Goal: Find specific page/section: Find specific page/section

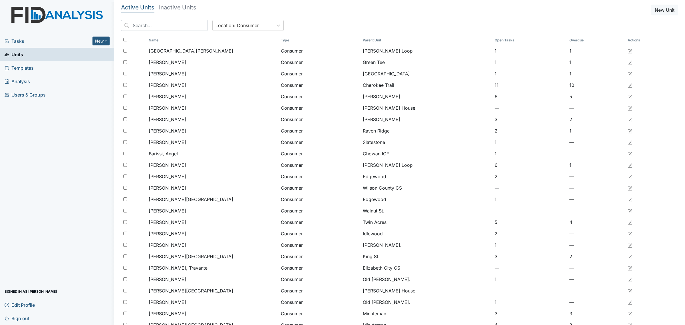
scroll to position [316, 0]
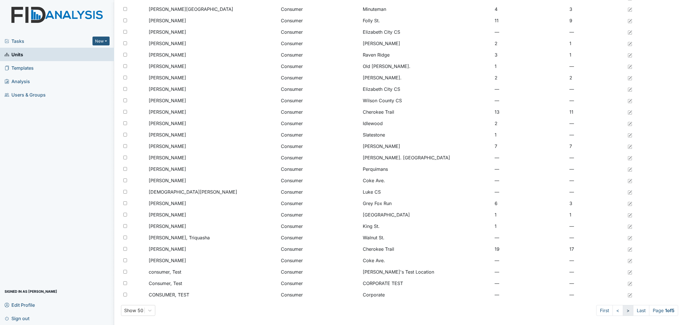
click at [623, 310] on link ">" at bounding box center [628, 310] width 11 height 11
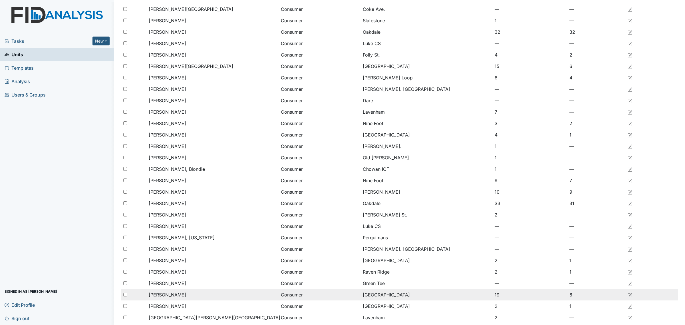
scroll to position [316, 0]
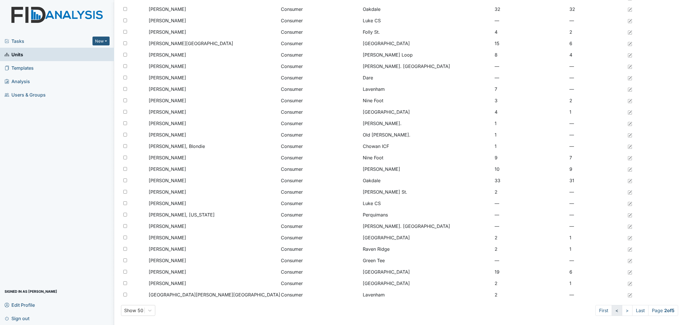
click at [612, 313] on link "<" at bounding box center [617, 310] width 11 height 11
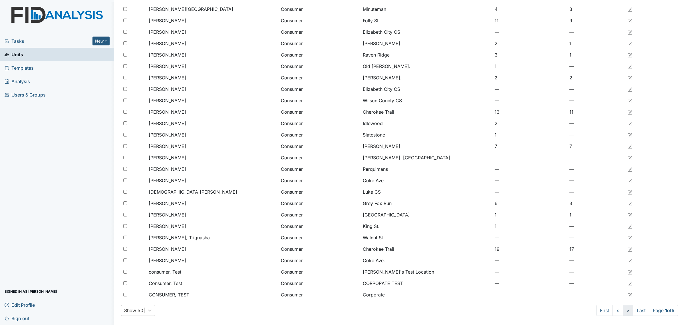
click at [623, 312] on link ">" at bounding box center [628, 310] width 11 height 11
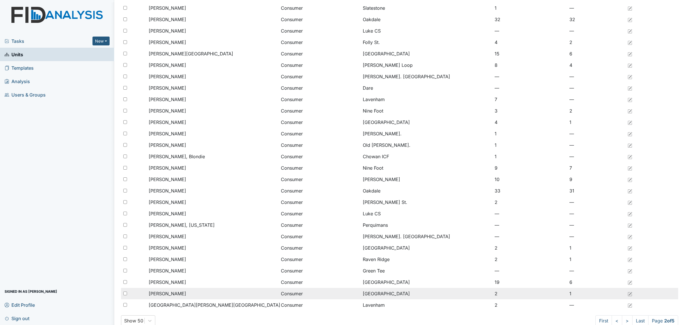
scroll to position [316, 0]
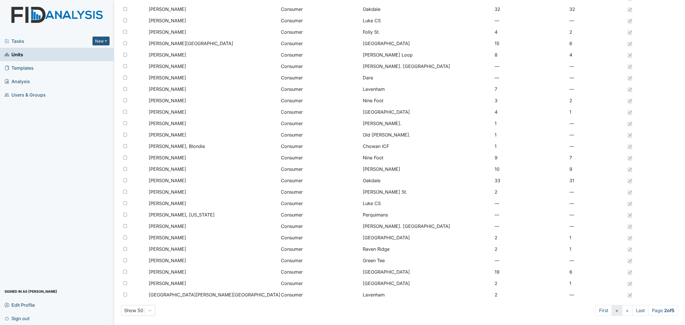
click at [612, 311] on link "<" at bounding box center [617, 310] width 11 height 11
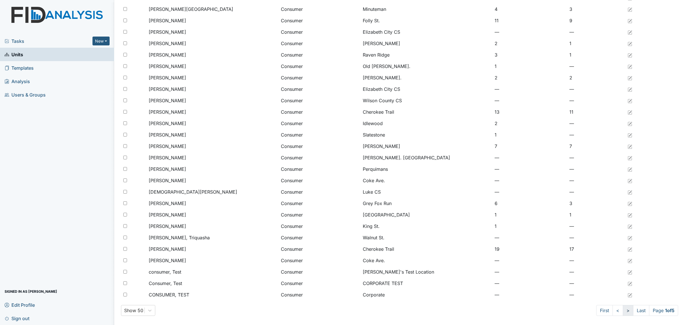
click at [623, 311] on link ">" at bounding box center [628, 310] width 11 height 11
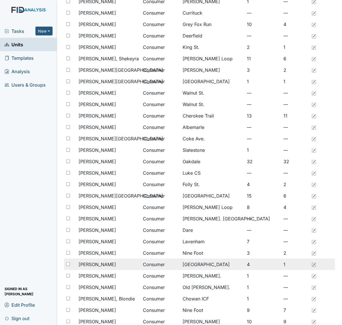
scroll to position [214, 0]
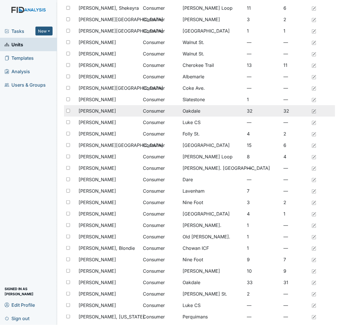
click at [89, 114] on span "Fisher, Robert" at bounding box center [96, 110] width 37 height 7
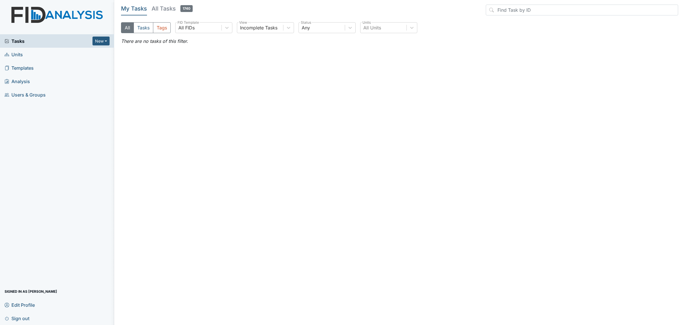
click at [39, 54] on link "Units" at bounding box center [57, 54] width 114 height 13
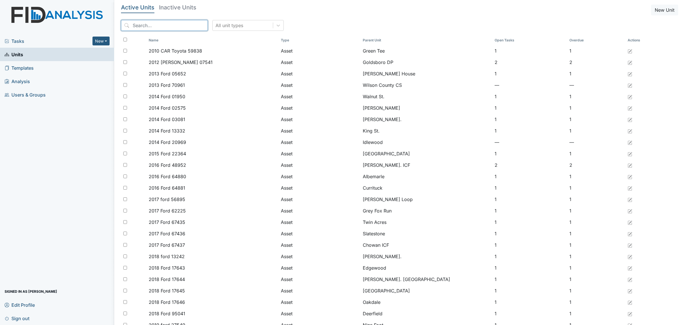
click at [171, 25] on input "search" at bounding box center [164, 25] width 87 height 11
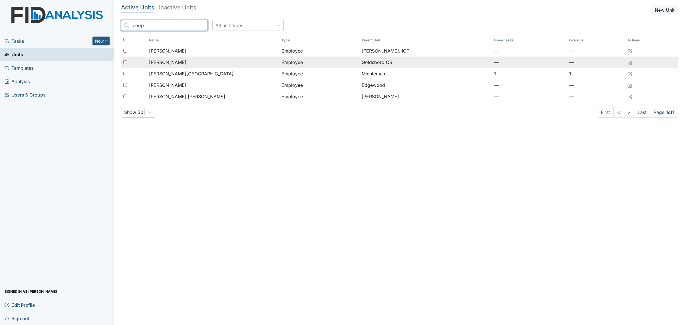
type input "coop"
click at [193, 61] on div "Cooper, Evelyn" at bounding box center [213, 62] width 128 height 7
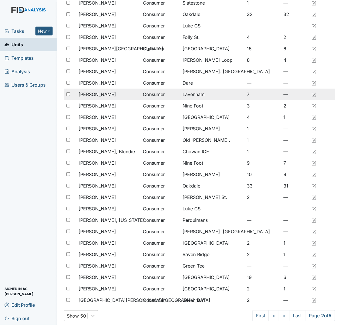
scroll to position [316, 0]
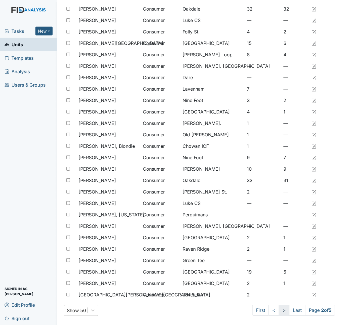
click at [279, 311] on link ">" at bounding box center [284, 310] width 11 height 11
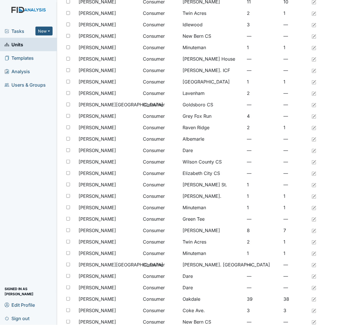
scroll to position [316, 0]
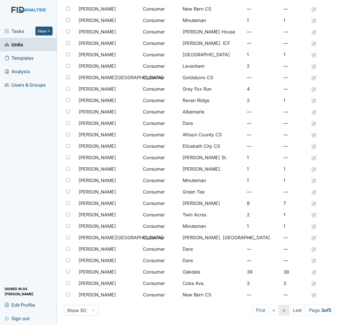
click at [279, 309] on link ">" at bounding box center [284, 310] width 11 height 11
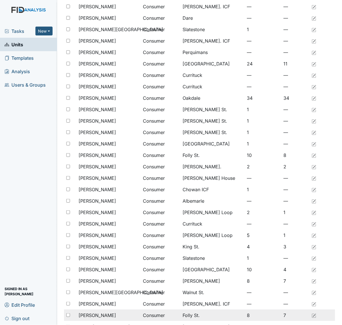
scroll to position [316, 0]
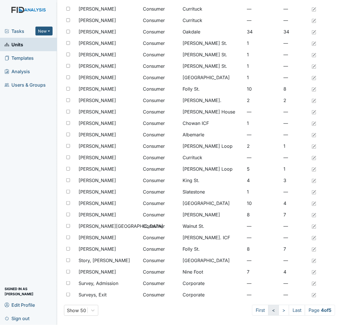
click at [268, 310] on link "<" at bounding box center [273, 310] width 11 height 11
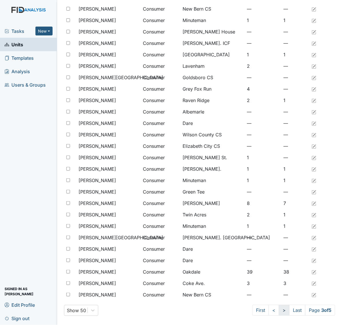
click at [279, 309] on link ">" at bounding box center [284, 310] width 11 height 11
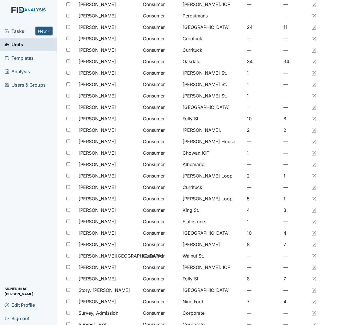
scroll to position [316, 0]
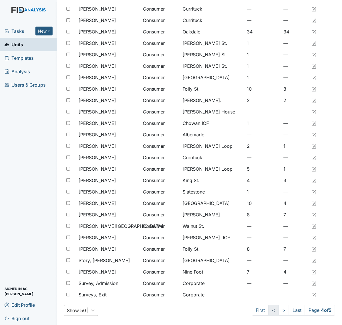
click at [268, 311] on link "<" at bounding box center [273, 310] width 11 height 11
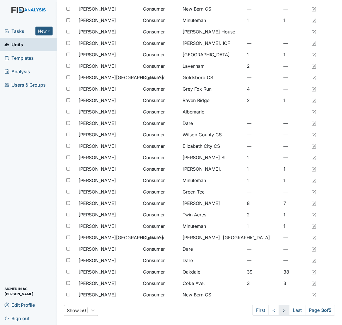
click at [279, 309] on link ">" at bounding box center [284, 310] width 11 height 11
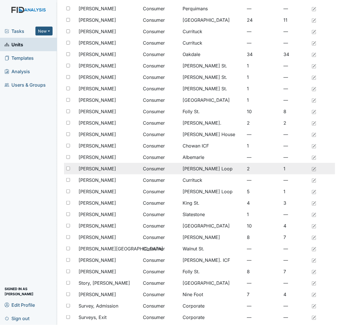
scroll to position [316, 0]
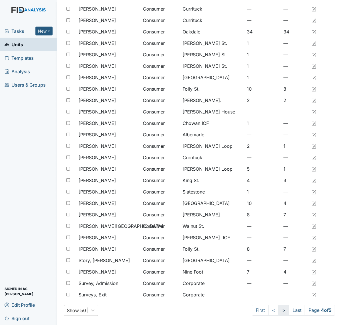
click at [278, 310] on link ">" at bounding box center [283, 310] width 11 height 11
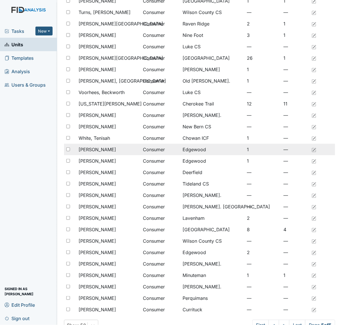
scroll to position [143, 0]
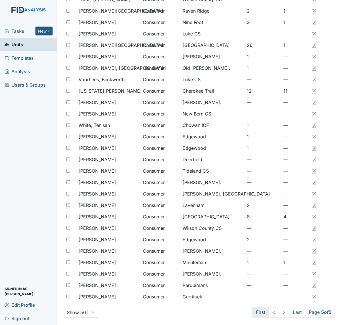
click at [257, 315] on link "First" at bounding box center [260, 312] width 17 height 11
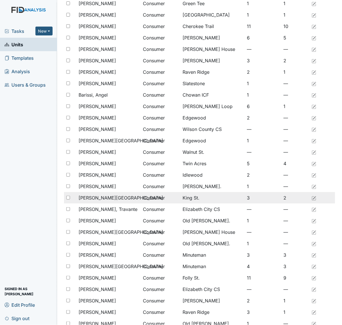
scroll to position [71, 0]
